Goal: Obtain resource: Download file/media

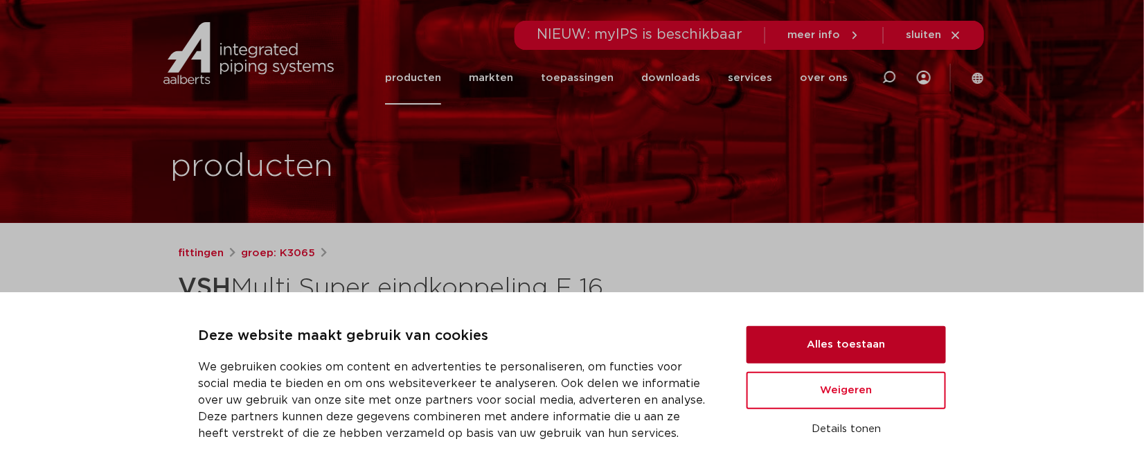
click at [799, 347] on button "Alles toestaan" at bounding box center [846, 344] width 199 height 37
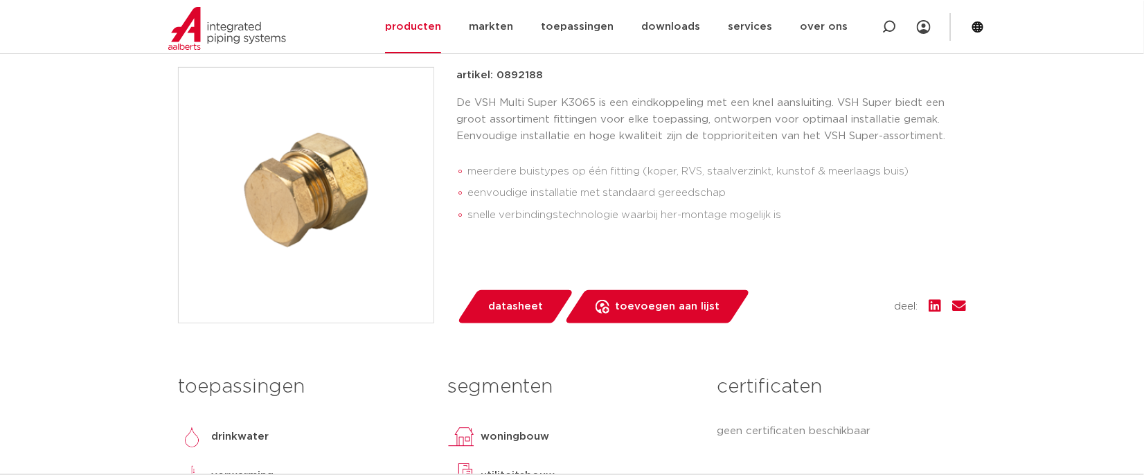
scroll to position [69, 0]
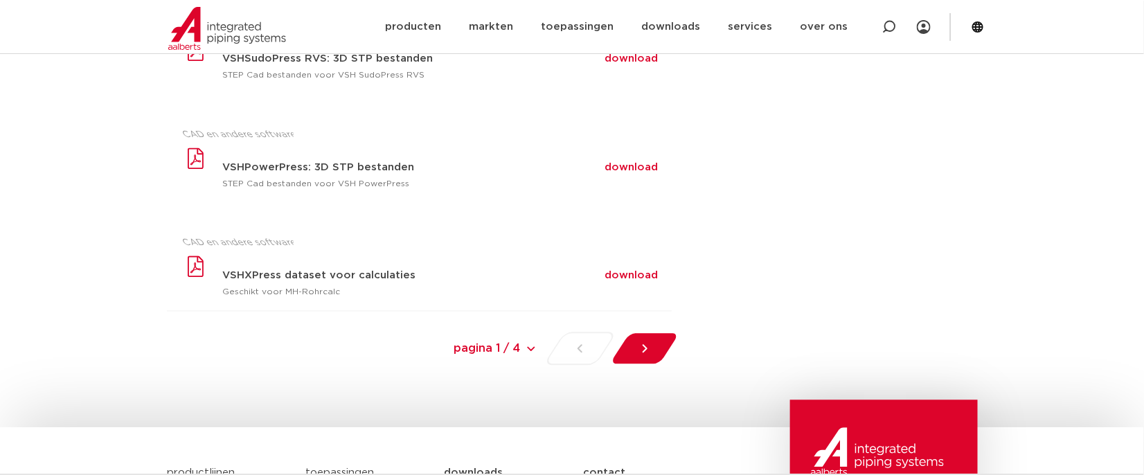
scroll to position [1039, 0]
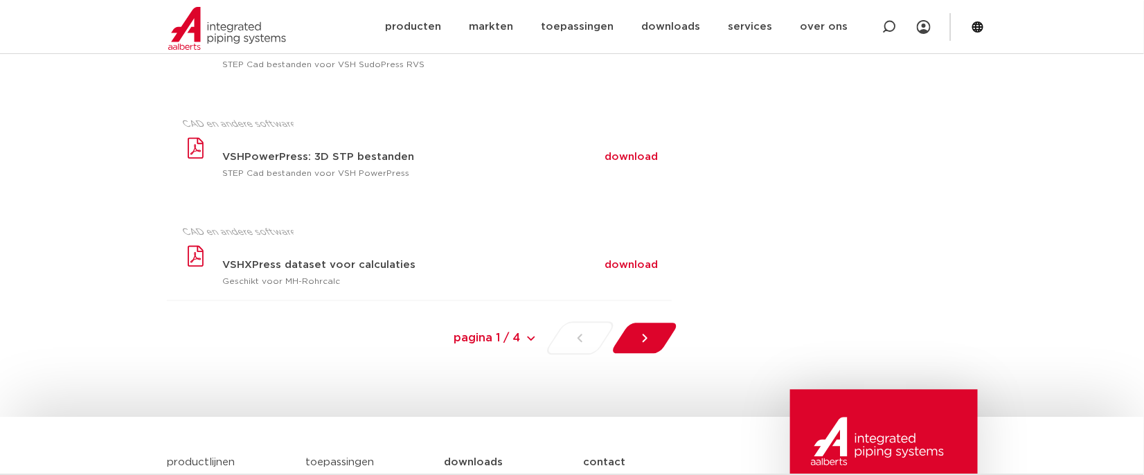
click at [533, 335] on select "pagina 1 / 4 pagina 1 / 4 1 2 3 Next »" at bounding box center [434, 337] width 208 height 31
select select "1"
click at [330, 322] on select "pagina 1 / 4 pagina 1 / 4 1 2 3 Next »" at bounding box center [434, 337] width 208 height 31
click at [534, 335] on select "pagina 1 / 4 pagina 1 / 4 1 2 3 Next »" at bounding box center [434, 337] width 208 height 31
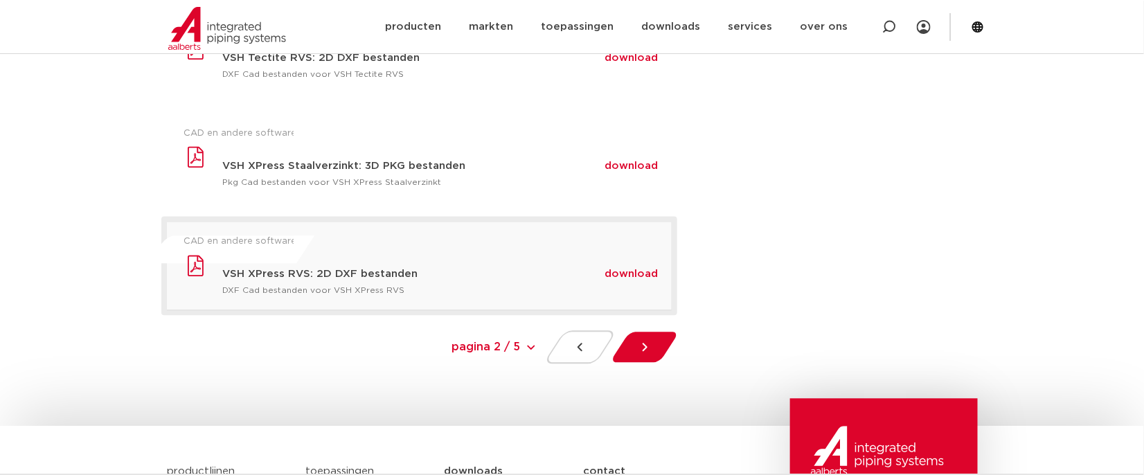
scroll to position [1038, 0]
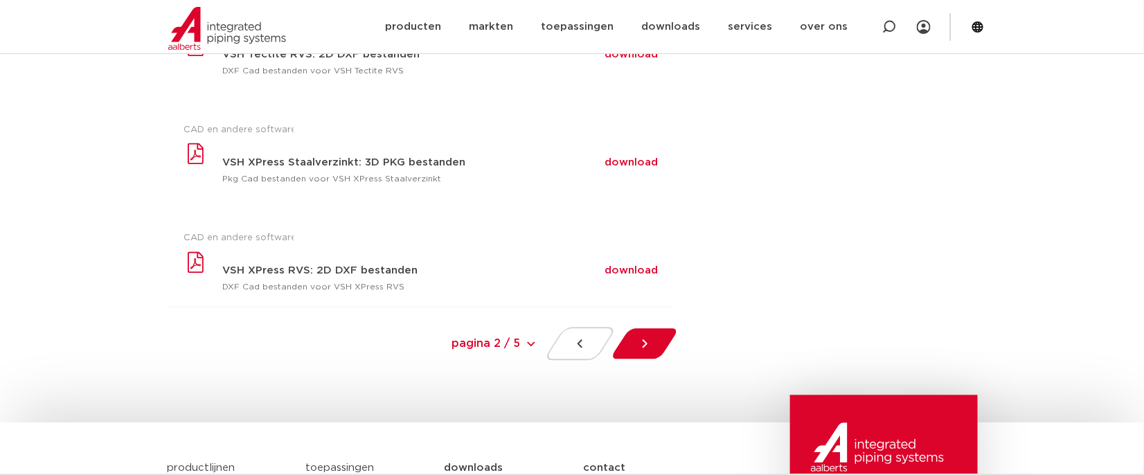
click at [530, 340] on select "pagina 2 / 5 pagina 2 / 5 « Previous 1 2 3 Next »" at bounding box center [434, 343] width 208 height 31
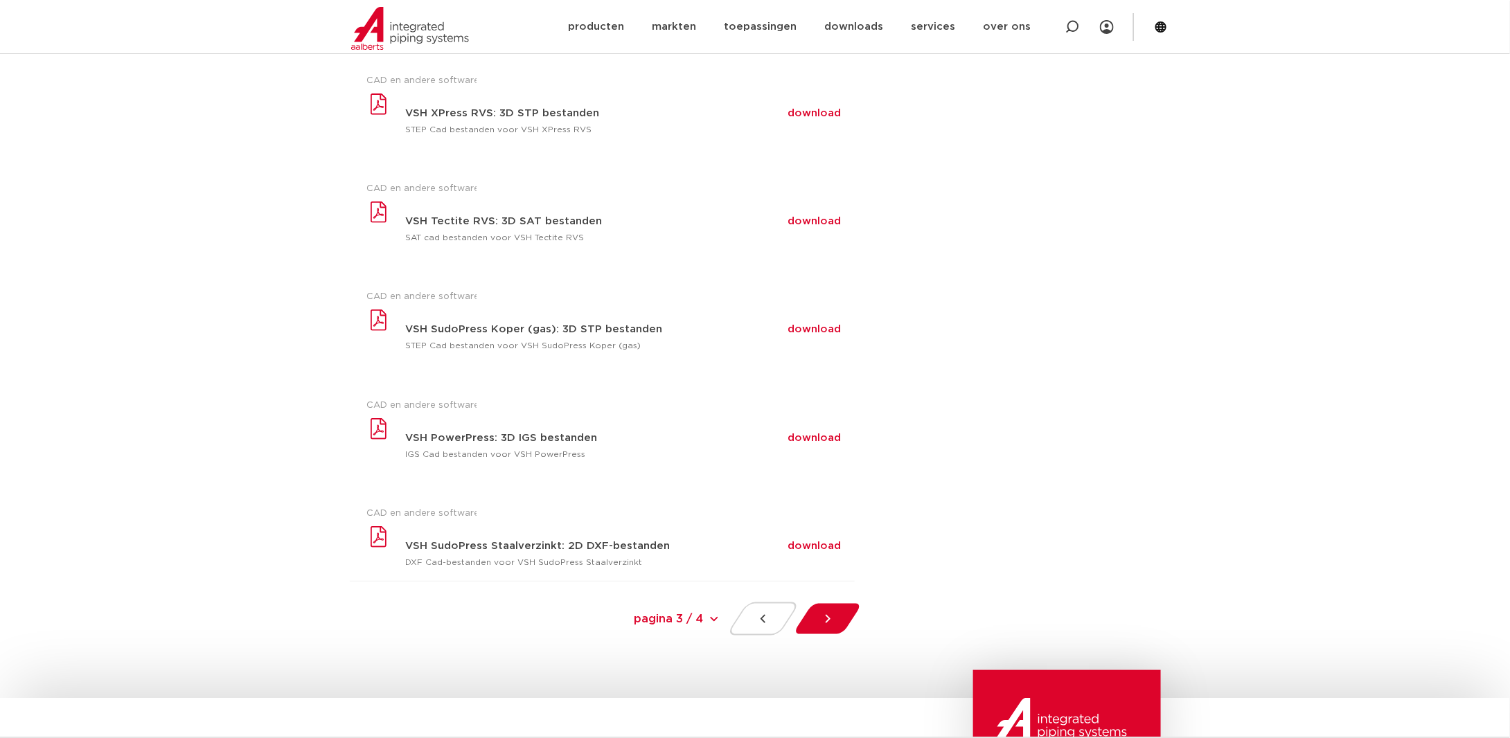
scroll to position [483, 0]
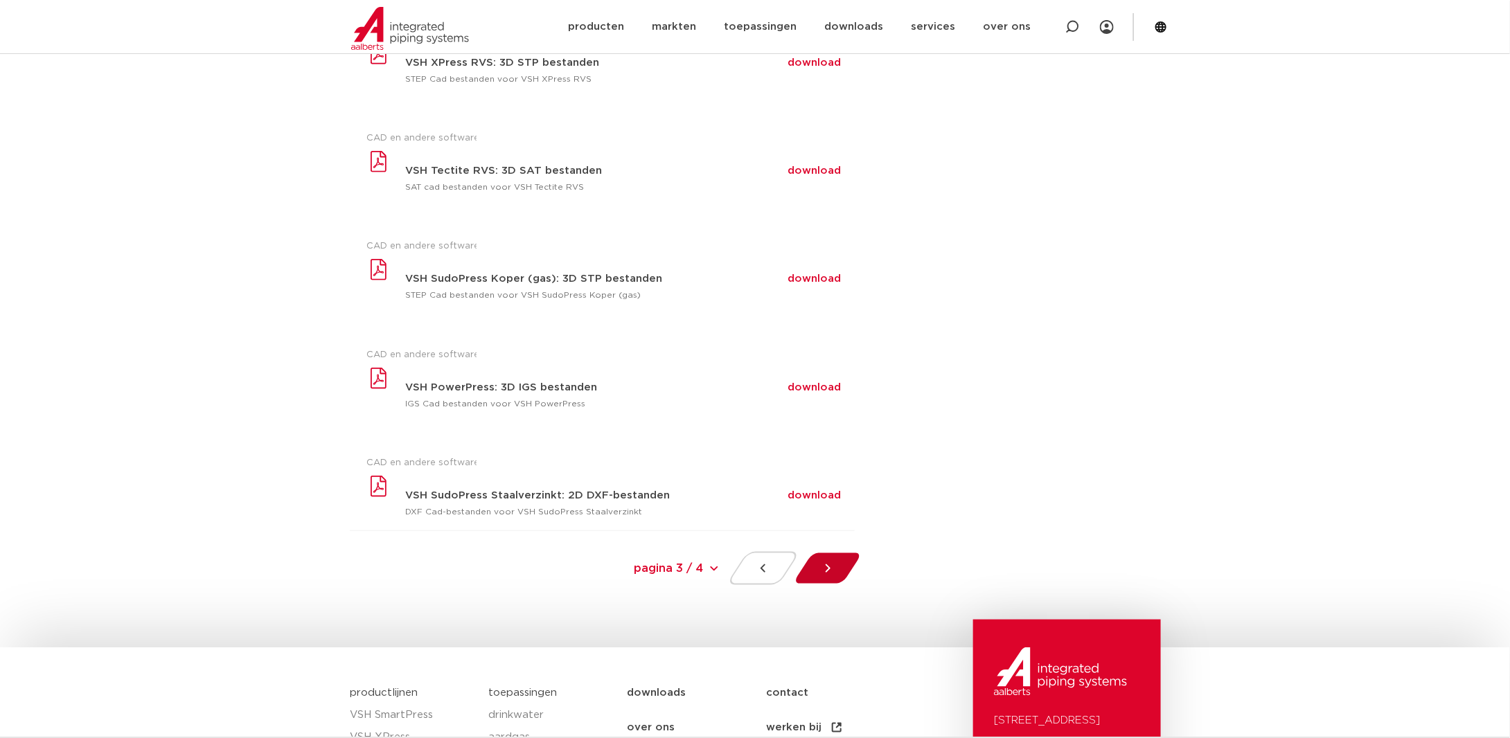
click at [832, 474] on icon at bounding box center [828, 569] width 14 height 14
click at [828, 474] on icon at bounding box center [828, 568] width 5 height 8
click at [715, 474] on select "pagina 3 / 4 pagina 3 / 4 « Previous 1 2 3" at bounding box center [617, 568] width 208 height 31
select select "3"
click at [513, 474] on select "pagina 3 / 4 pagina 3 / 4 « Previous 1 2 3" at bounding box center [617, 568] width 208 height 31
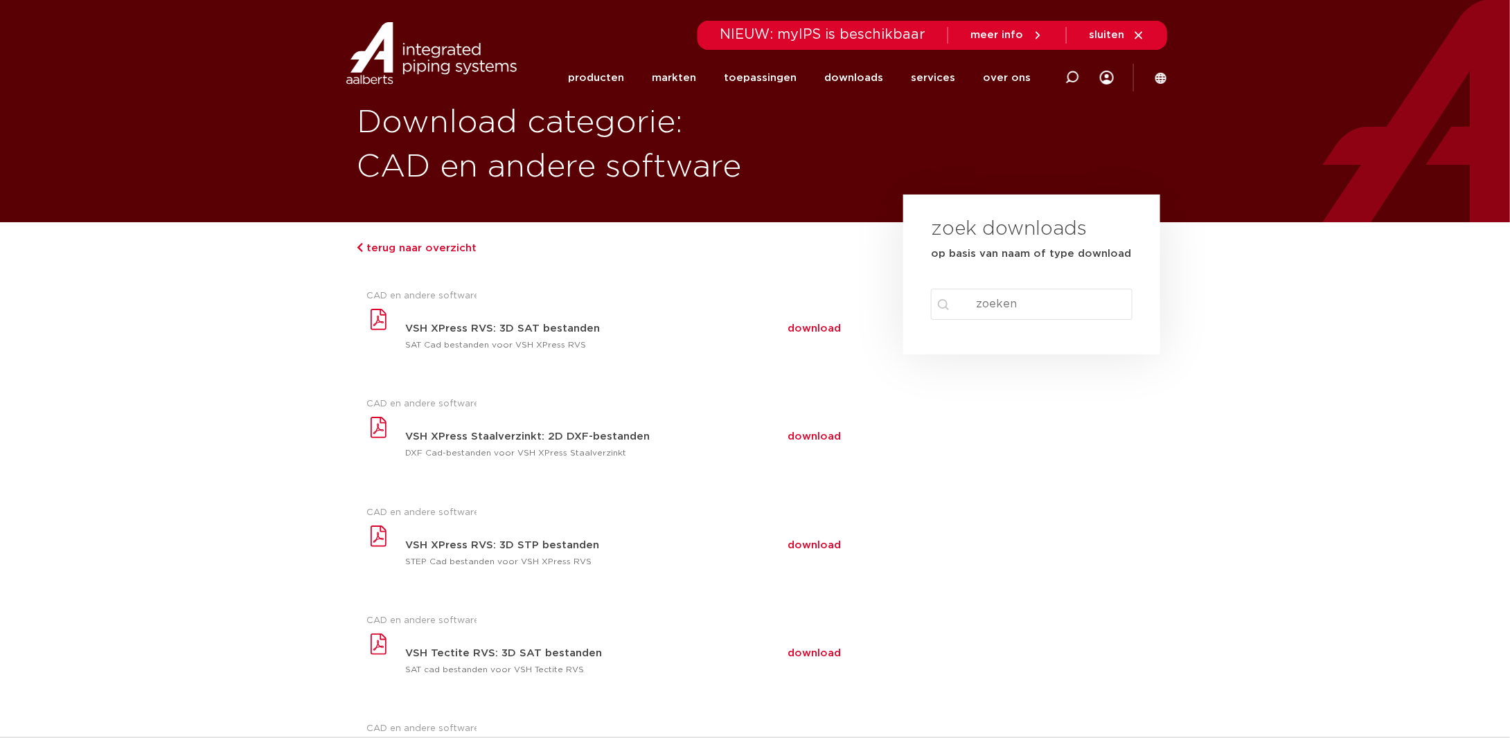
scroll to position [0, 0]
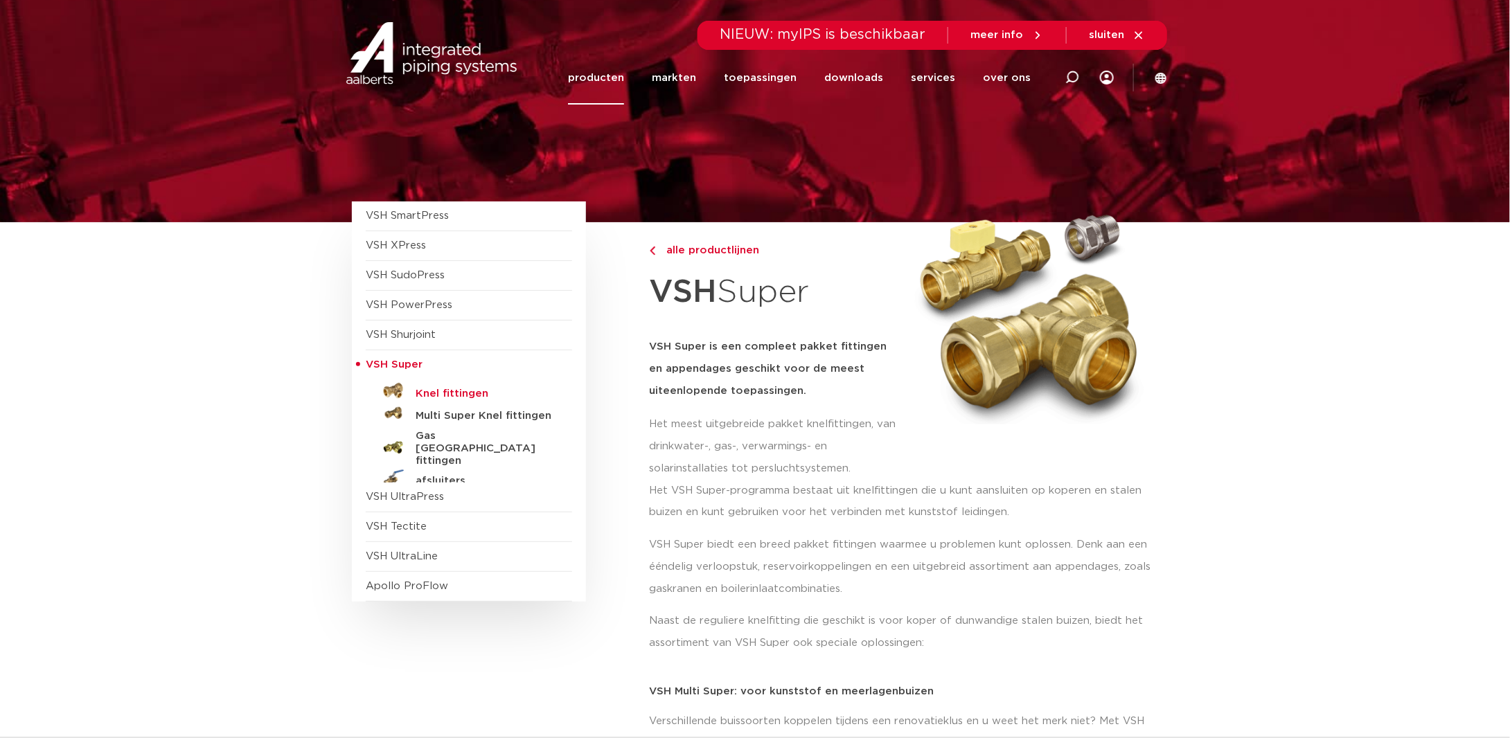
click at [447, 395] on h5 "Knel fittingen" at bounding box center [484, 394] width 137 height 12
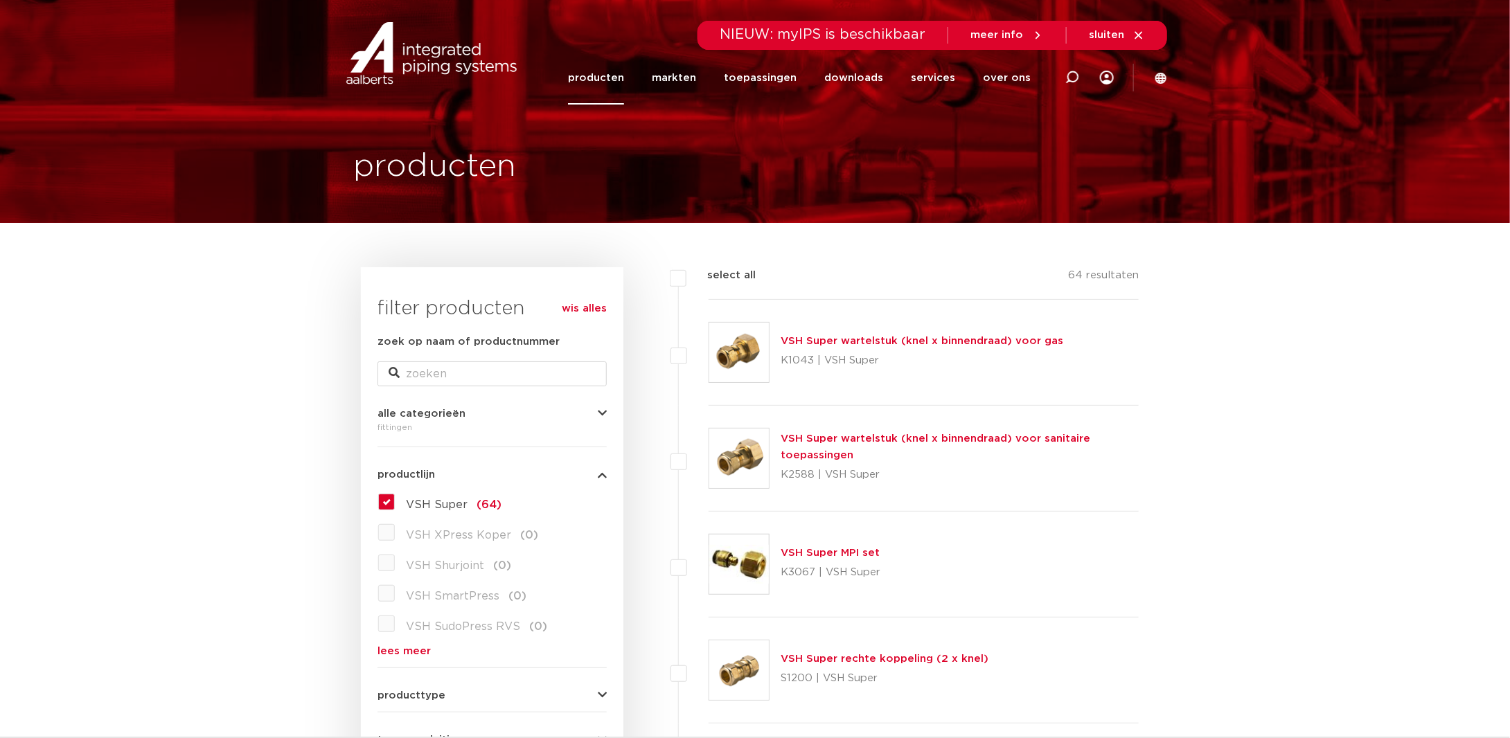
click at [851, 657] on link "VSH Super rechte koppeling (2 x knel)" at bounding box center [885, 659] width 208 height 10
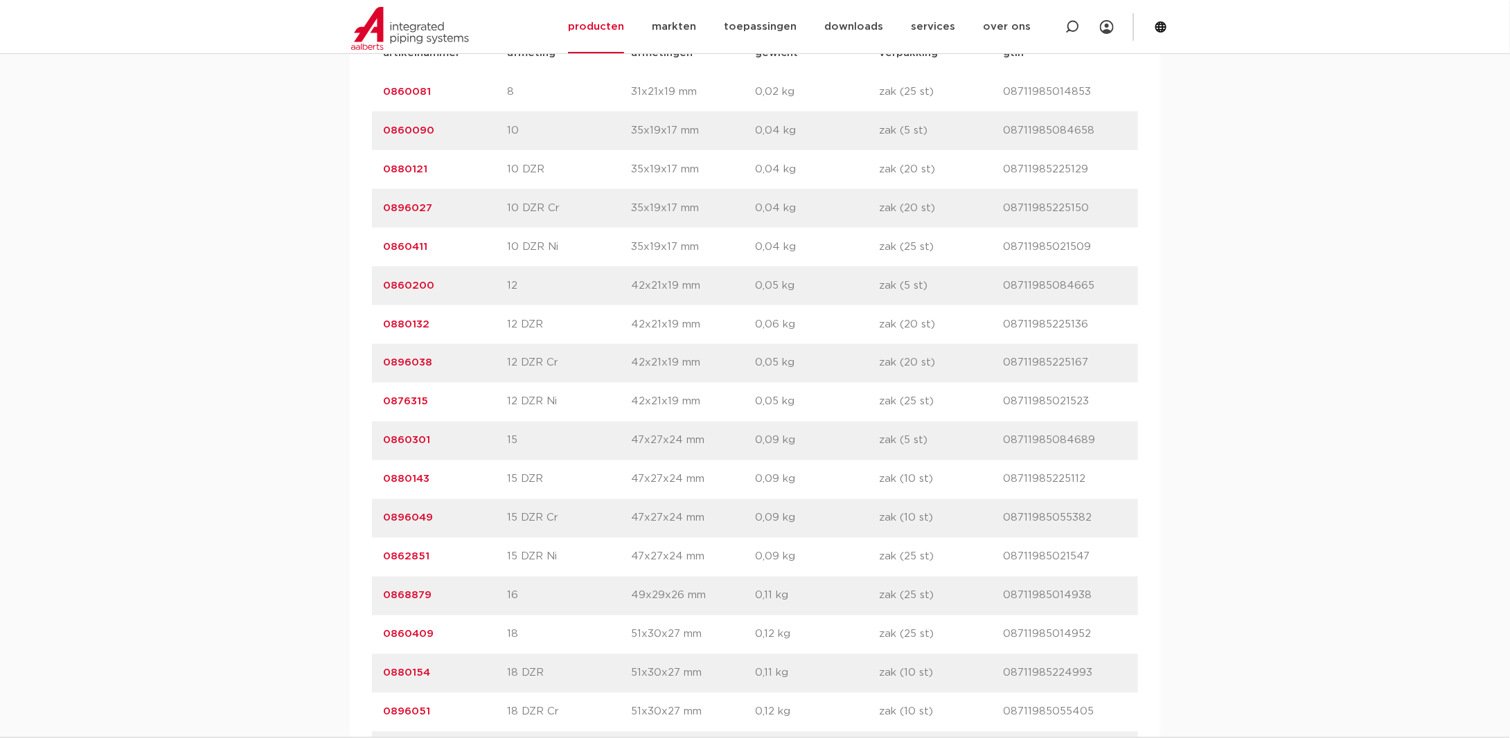
scroll to position [1039, 0]
click at [411, 514] on link "0868879" at bounding box center [407, 516] width 48 height 10
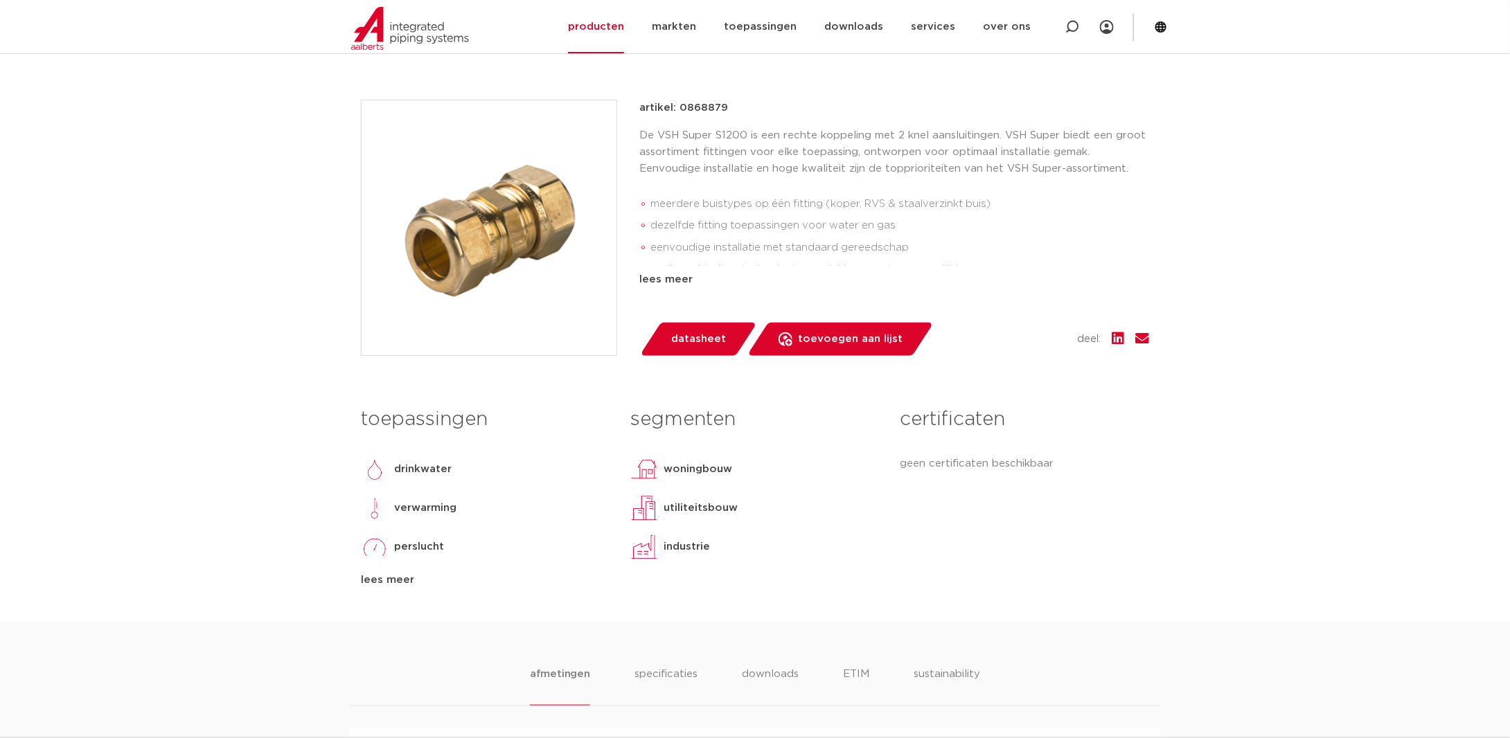
scroll to position [346, 0]
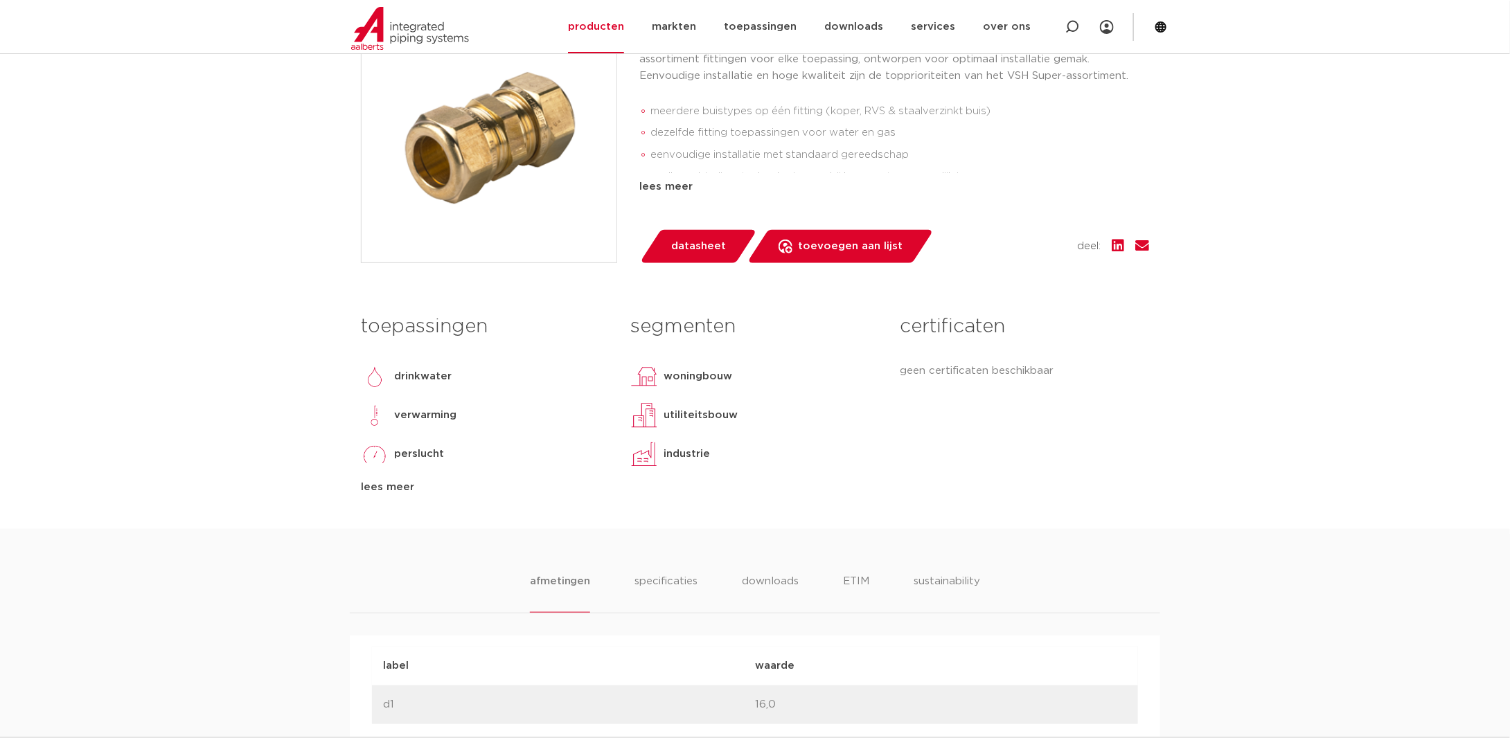
click at [683, 243] on span "datasheet" at bounding box center [698, 246] width 55 height 22
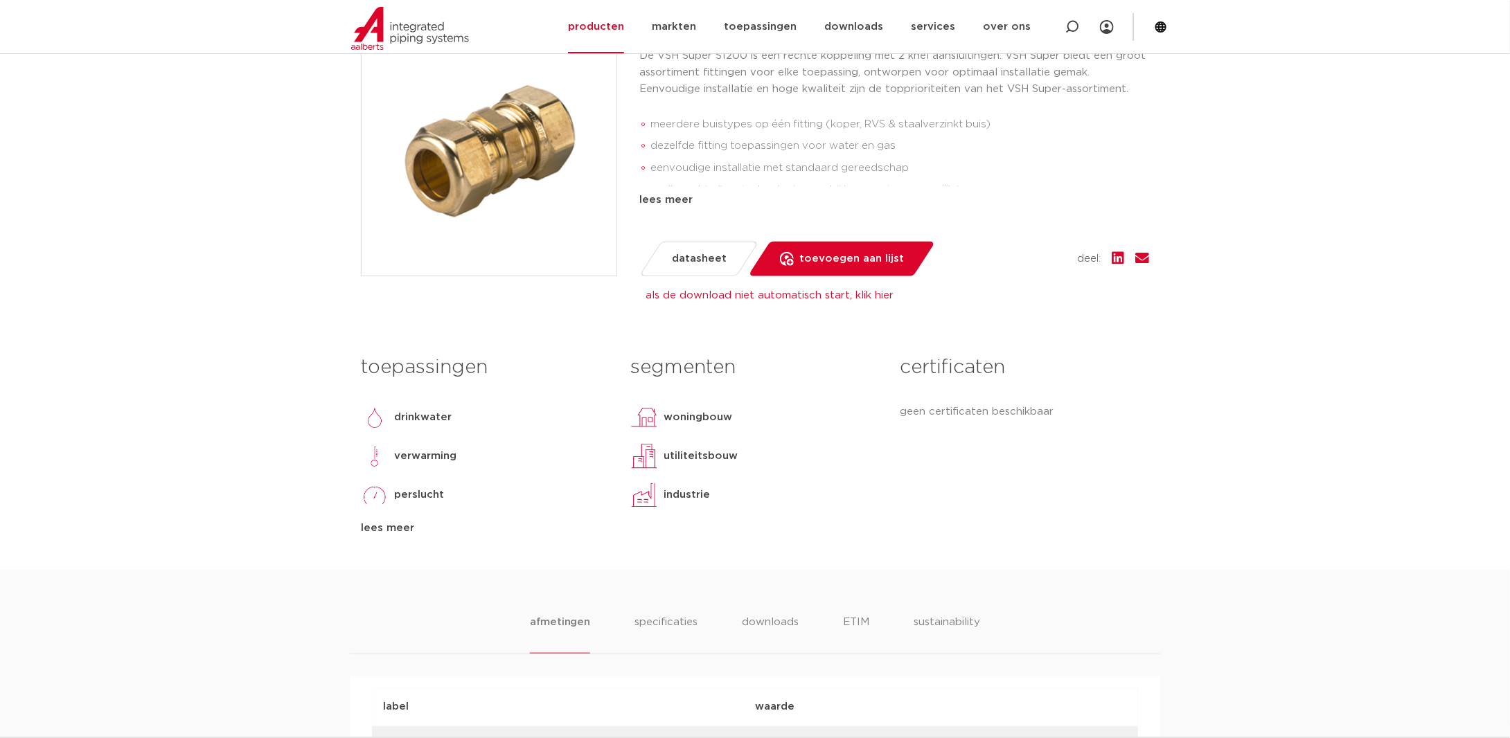
scroll to position [0, 0]
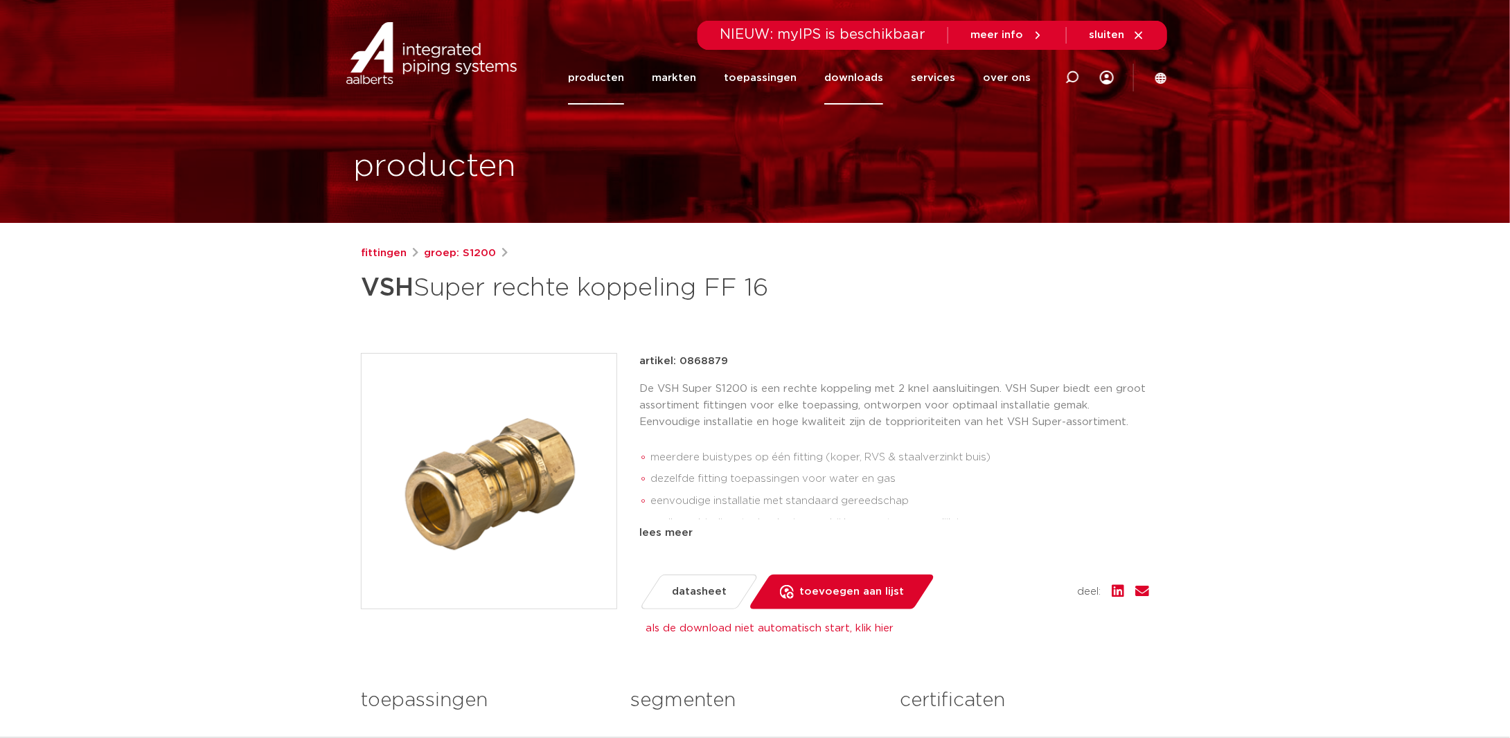
click at [857, 78] on link "downloads" at bounding box center [853, 77] width 59 height 53
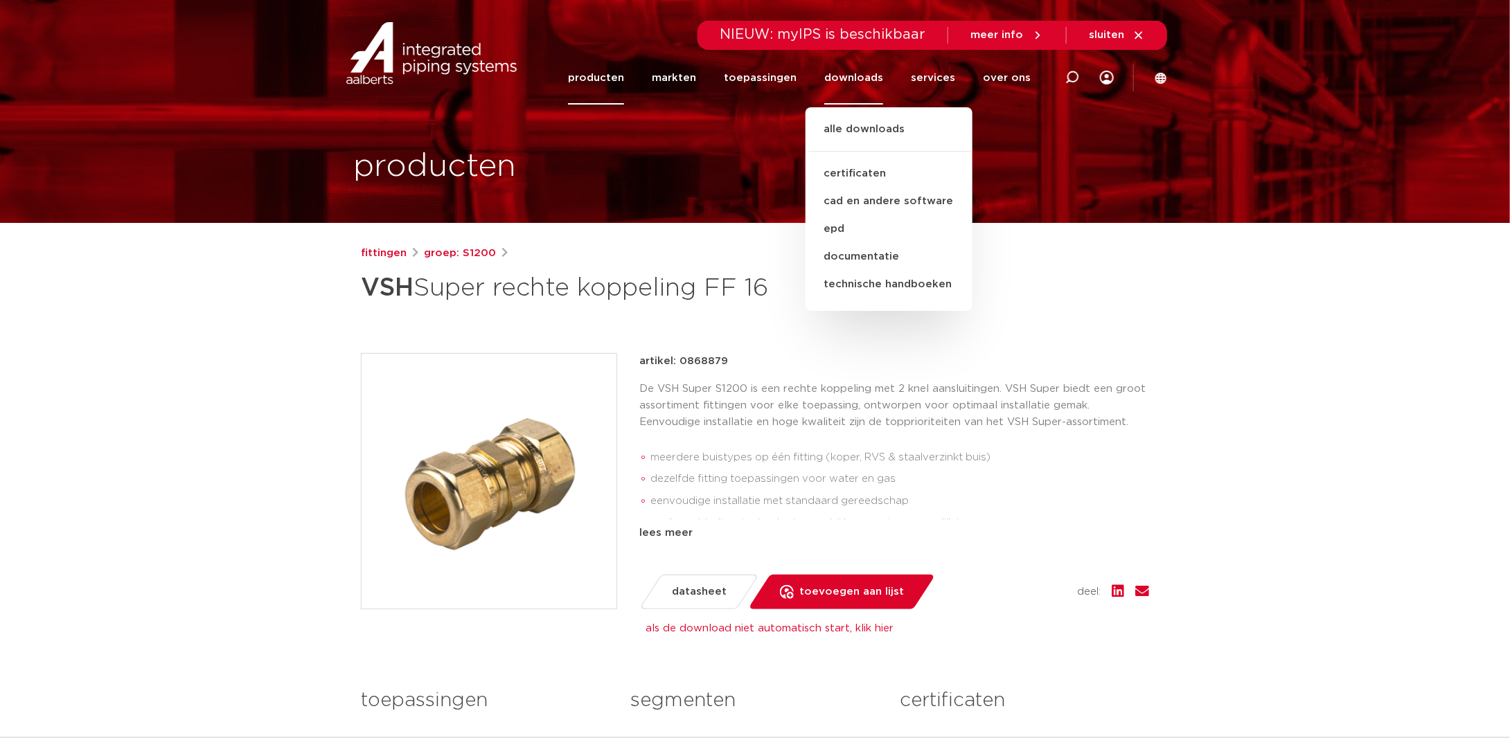
drag, startPoint x: 427, startPoint y: 290, endPoint x: 792, endPoint y: 273, distance: 365.4
click at [792, 273] on h1 "VSH Super rechte koppeling FF 16" at bounding box center [621, 288] width 520 height 42
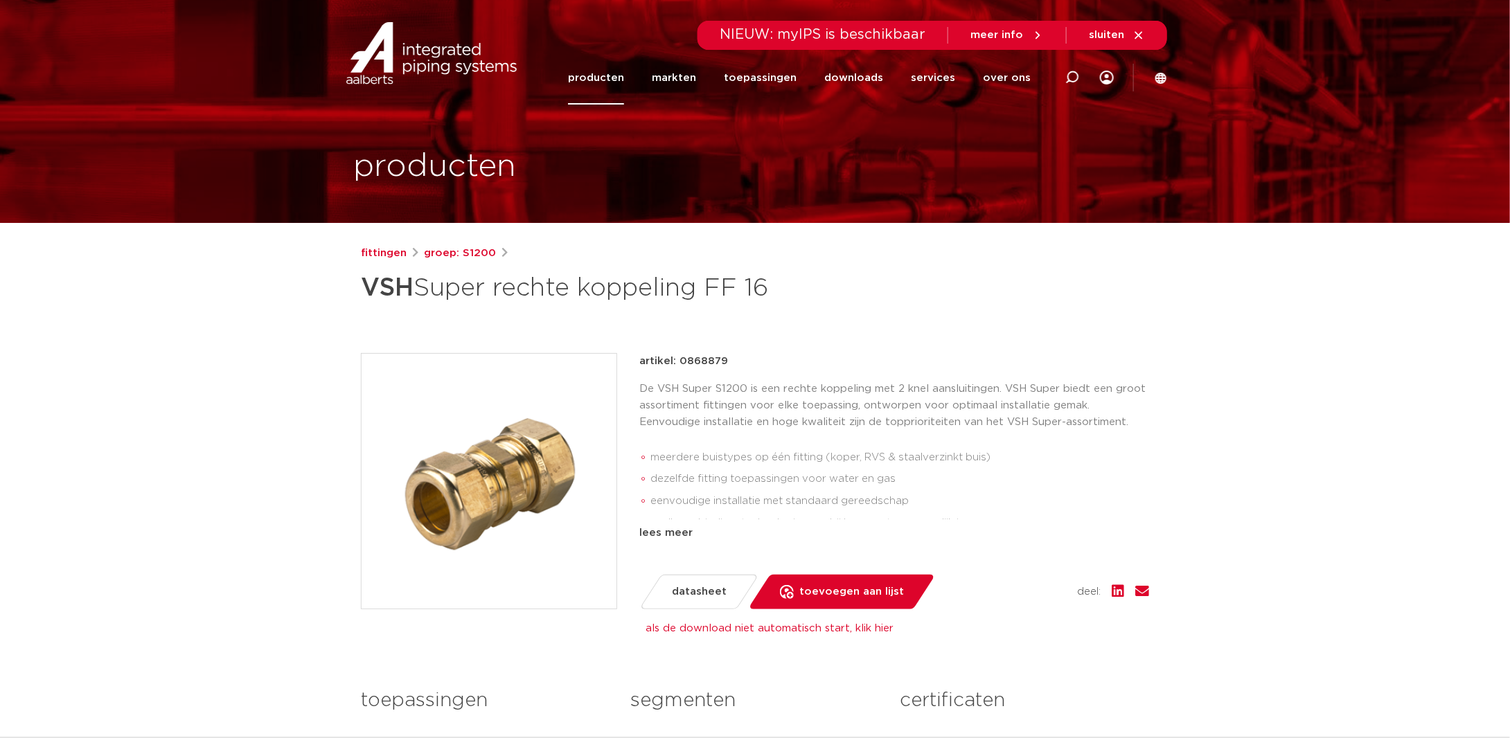
copy h1 "Super rechte koppeling FF 16"
click at [853, 75] on link "downloads" at bounding box center [853, 77] width 59 height 53
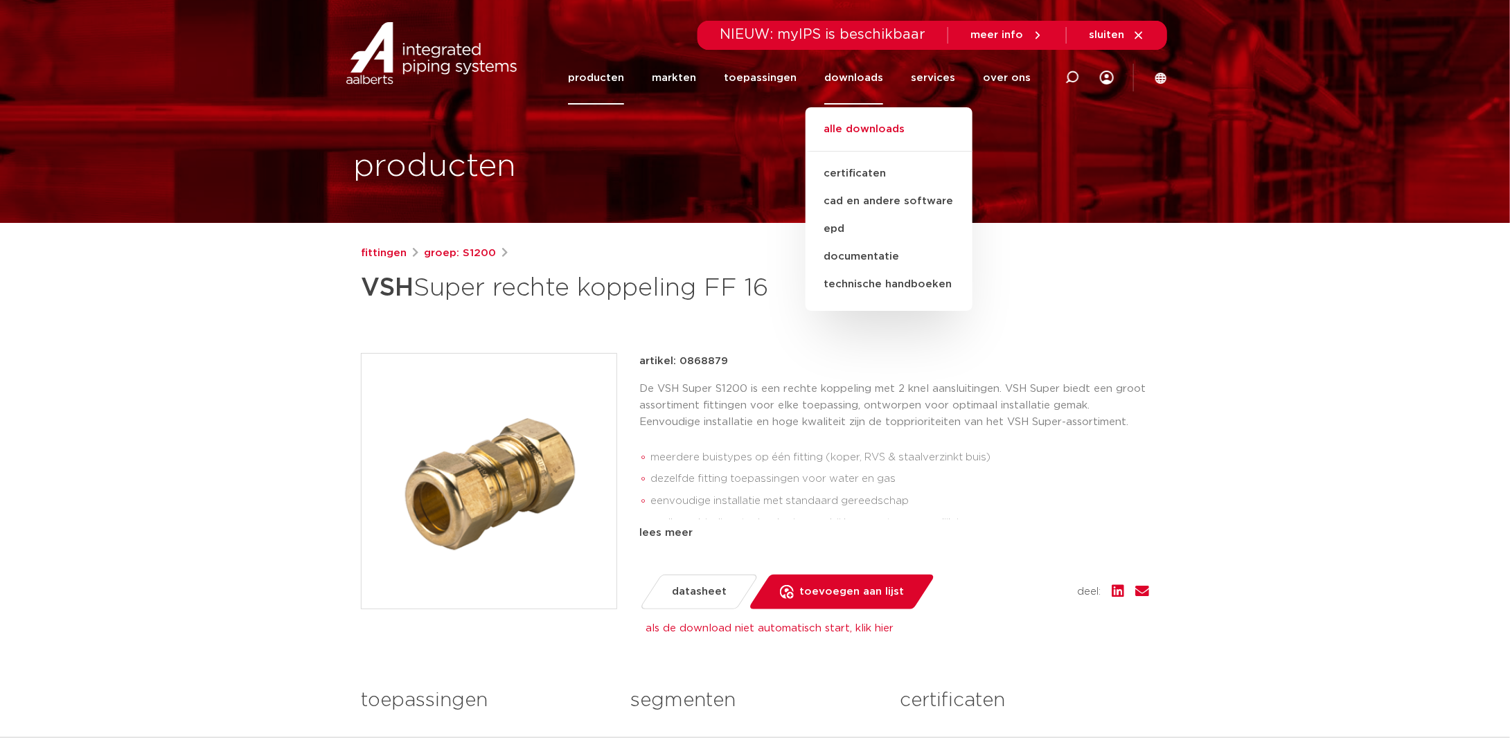
click at [852, 128] on link "alle downloads" at bounding box center [888, 136] width 167 height 30
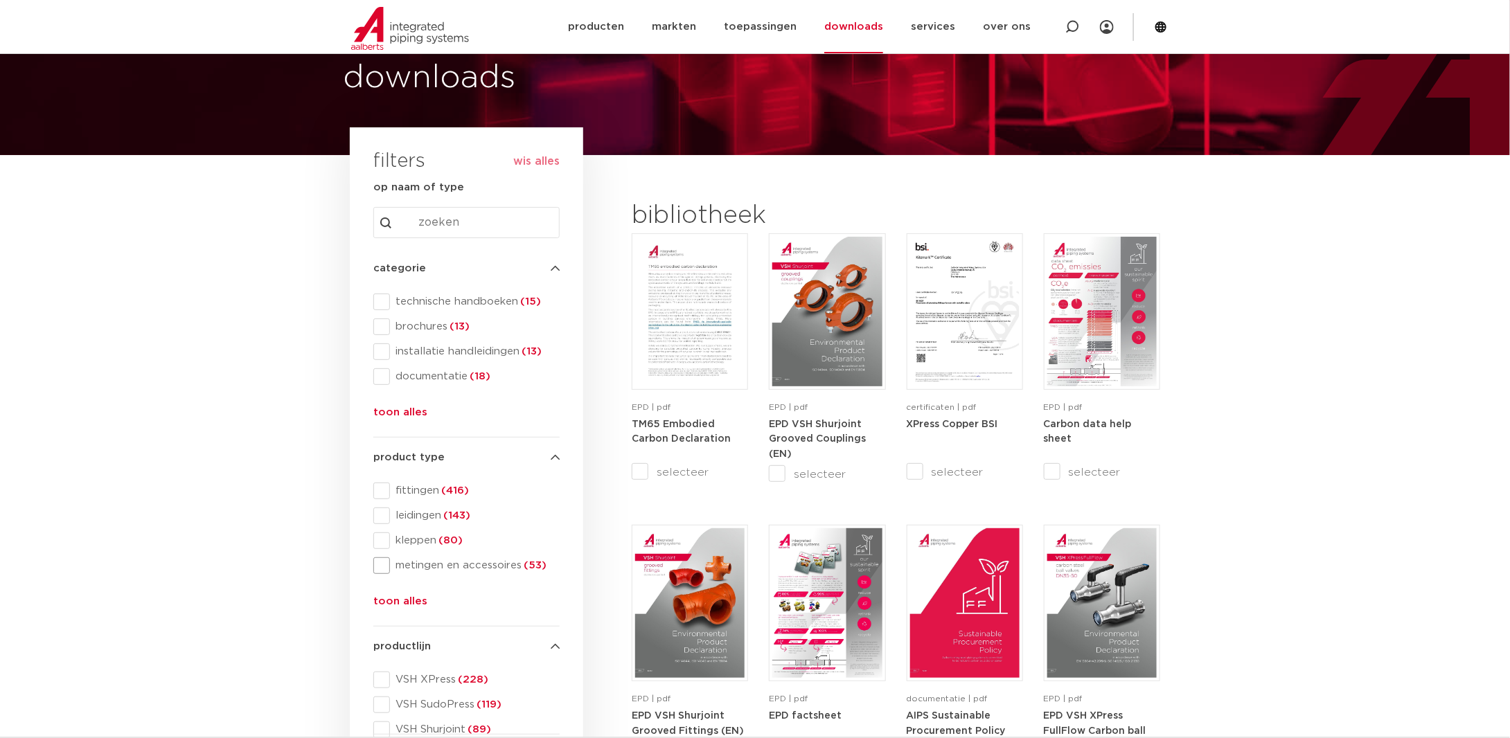
scroll to position [69, 0]
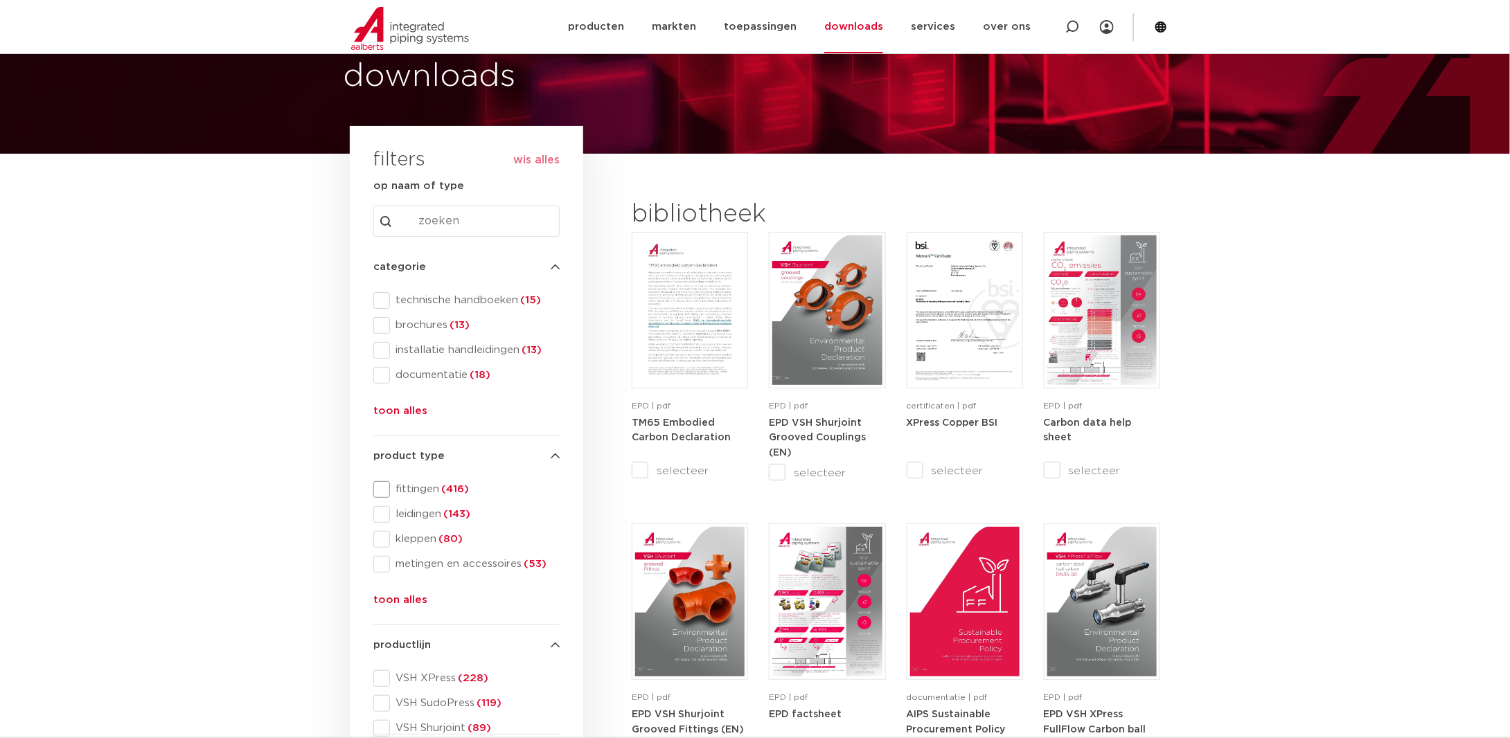
click at [381, 486] on span at bounding box center [381, 489] width 17 height 17
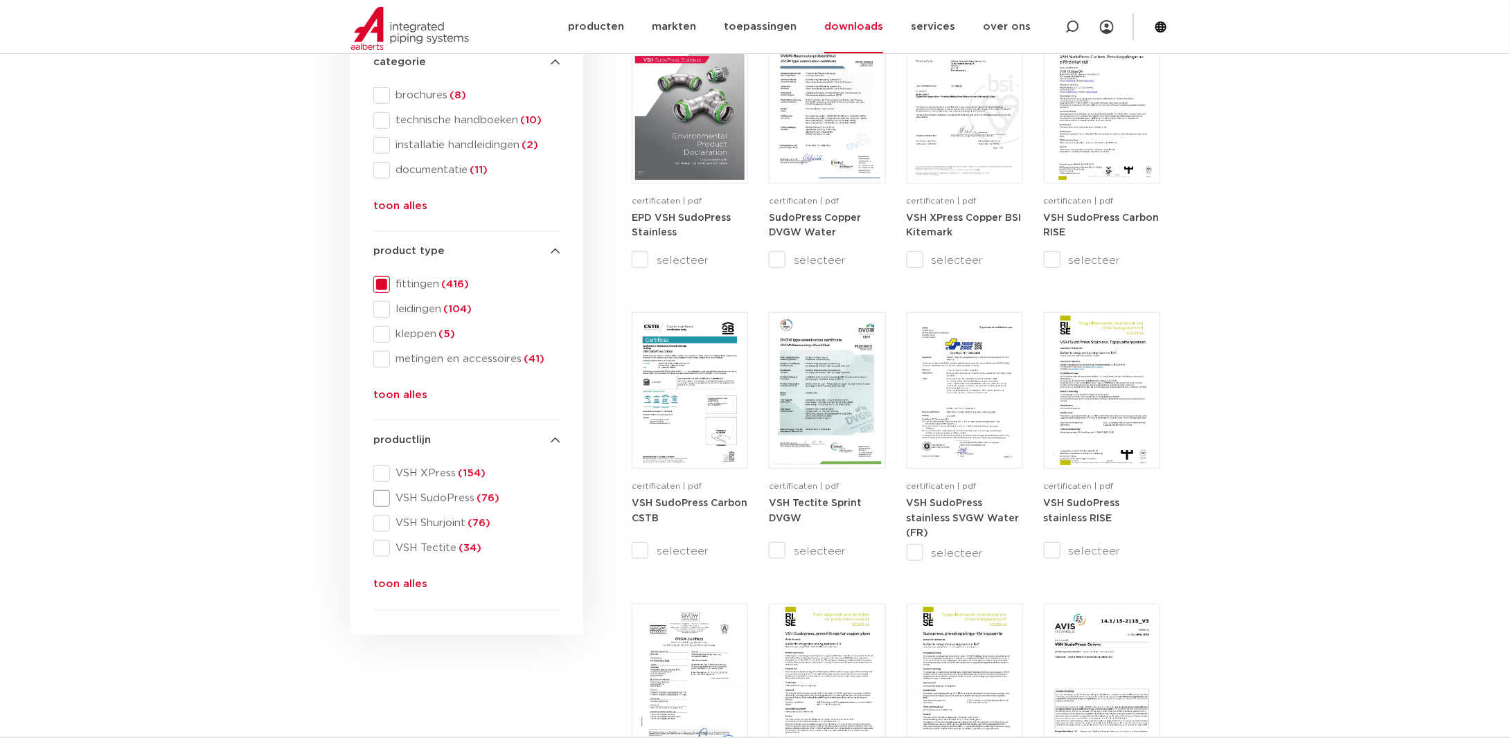
scroll to position [277, 0]
click at [393, 585] on button "toon alles" at bounding box center [400, 584] width 54 height 22
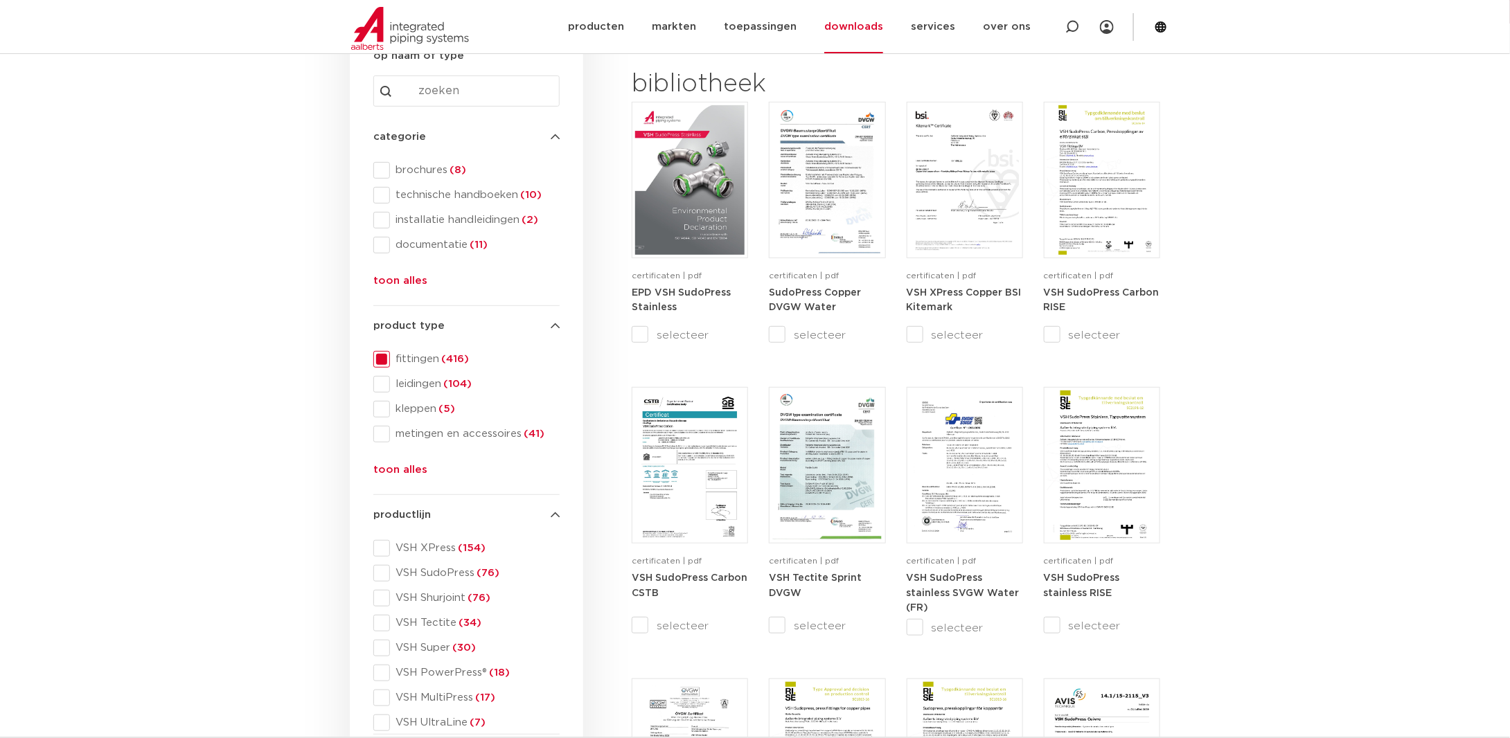
scroll to position [139, 0]
